Goal: Book appointment/travel/reservation

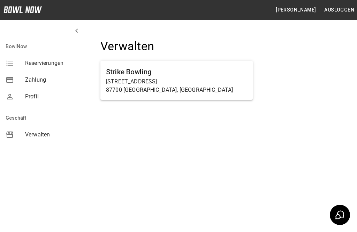
click at [200, 78] on p "Haußmannstraße 2a" at bounding box center [176, 81] width 141 height 8
click at [196, 75] on h6 "Strike Bowling" at bounding box center [176, 71] width 141 height 11
click at [200, 84] on html "Stefanie Seruset Ausloggen BowlNow Reservierungen Zahlung Profil Geschäft Verwa…" at bounding box center [178, 116] width 357 height 232
